Goal: Entertainment & Leisure: Consume media (video, audio)

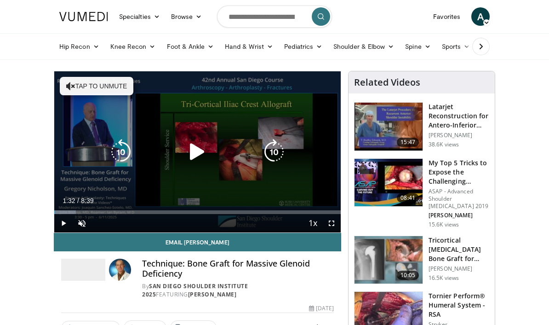
click at [105, 209] on div "Loaded : 7.55%" at bounding box center [197, 209] width 286 height 9
click at [333, 224] on span "Video Player" at bounding box center [331, 223] width 18 height 18
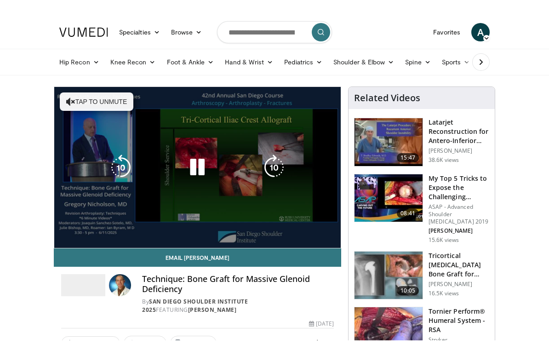
scroll to position [15, 0]
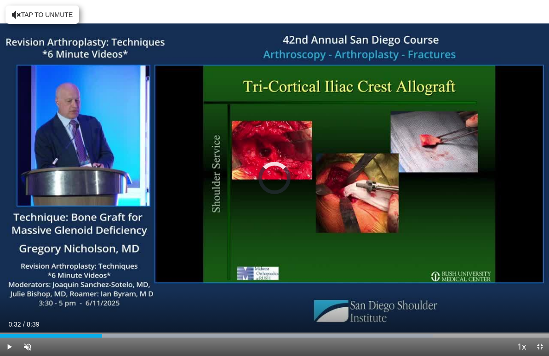
click at [34, 324] on div "Loaded : 78.91%" at bounding box center [274, 336] width 549 height 4
click at [47, 324] on div "Loaded : 7.69%" at bounding box center [274, 336] width 549 height 4
click at [57, 324] on div "Progress Bar" at bounding box center [100, 336] width 159 height 4
click at [65, 324] on div "Progress Bar" at bounding box center [179, 336] width 317 height 4
click at [79, 324] on div "Progress Bar" at bounding box center [214, 336] width 376 height 4
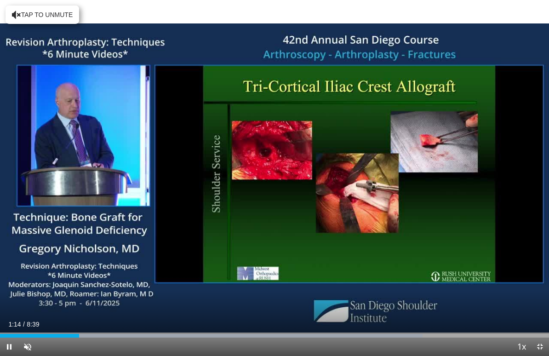
click at [90, 324] on div "Current Time 1:14 / Duration 8:39 Pause Skip Backward Skip Forward Unmute Loade…" at bounding box center [274, 346] width 549 height 18
click at [103, 324] on div "Progress Bar" at bounding box center [234, 336] width 375 height 4
